Goal: Transaction & Acquisition: Download file/media

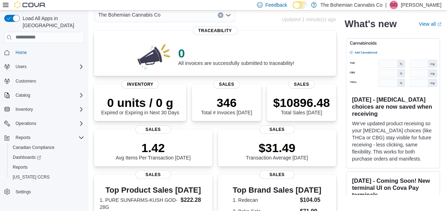
scroll to position [35, 0]
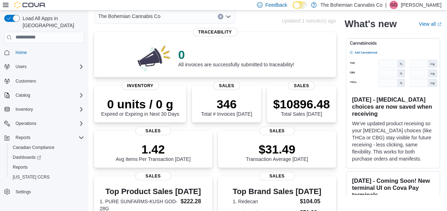
click at [177, 16] on div "The Bohemian Cannabis Co" at bounding box center [164, 17] width 141 height 14
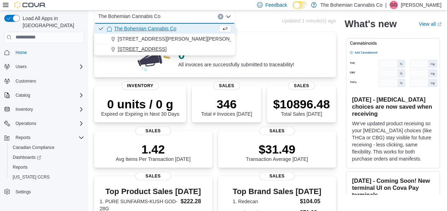
click at [167, 47] on span "710-12th St. New Westminster, BC V3M 4J6" at bounding box center [142, 49] width 49 height 7
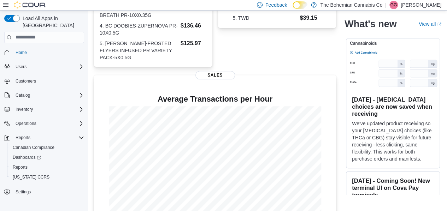
scroll to position [278, 0]
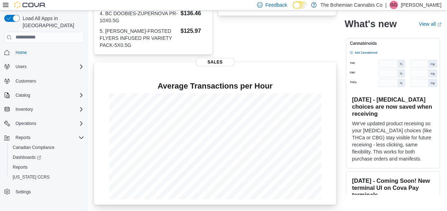
click at [315, 78] on p at bounding box center [215, 75] width 231 height 8
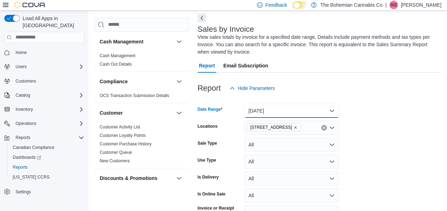
click at [298, 116] on button "[DATE]" at bounding box center [291, 111] width 95 height 14
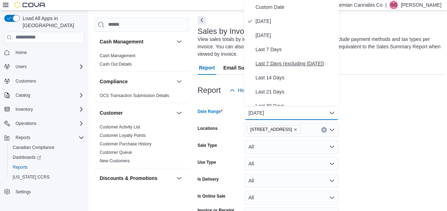
scroll to position [106, 0]
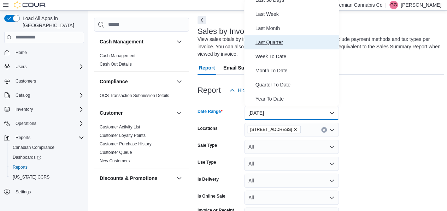
click at [284, 42] on span "Last Quarter" at bounding box center [296, 42] width 81 height 8
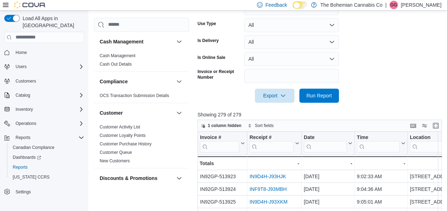
scroll to position [170, 0]
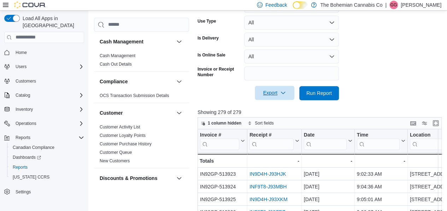
click at [270, 92] on span "Export" at bounding box center [274, 93] width 31 height 14
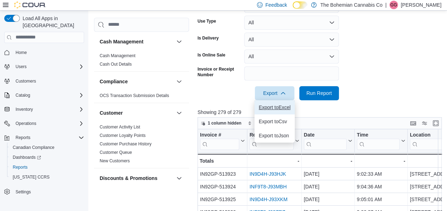
click at [272, 109] on span "Export to Excel" at bounding box center [275, 108] width 32 height 6
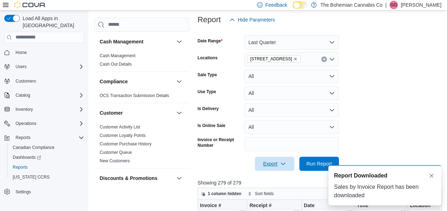
scroll to position [0, 0]
